Goal: Task Accomplishment & Management: Manage account settings

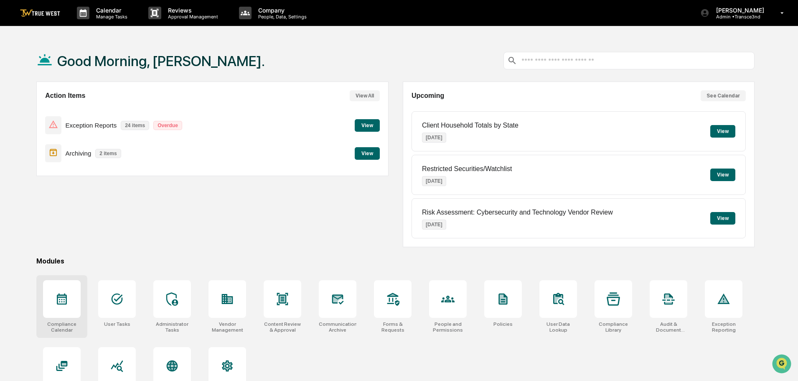
click at [59, 299] on icon at bounding box center [61, 298] width 13 height 13
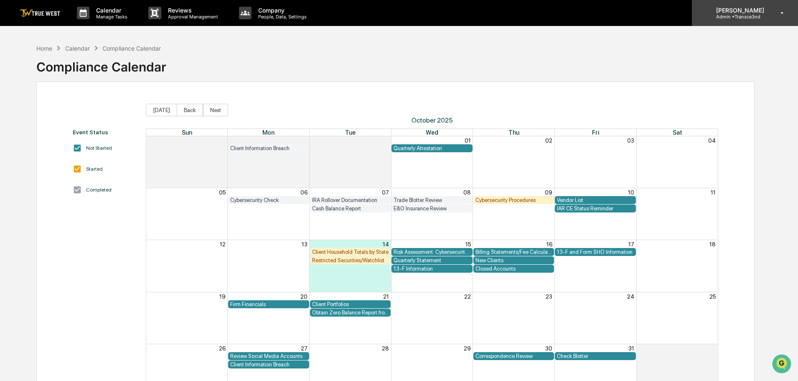
click at [744, 15] on p "Admin • Transce3nd" at bounding box center [739, 17] width 59 height 6
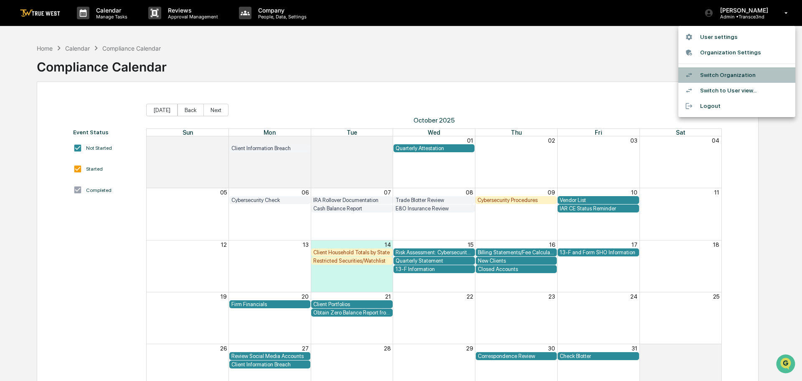
click at [733, 77] on li "Switch Organization" at bounding box center [737, 74] width 117 height 15
